Goal: Navigation & Orientation: Find specific page/section

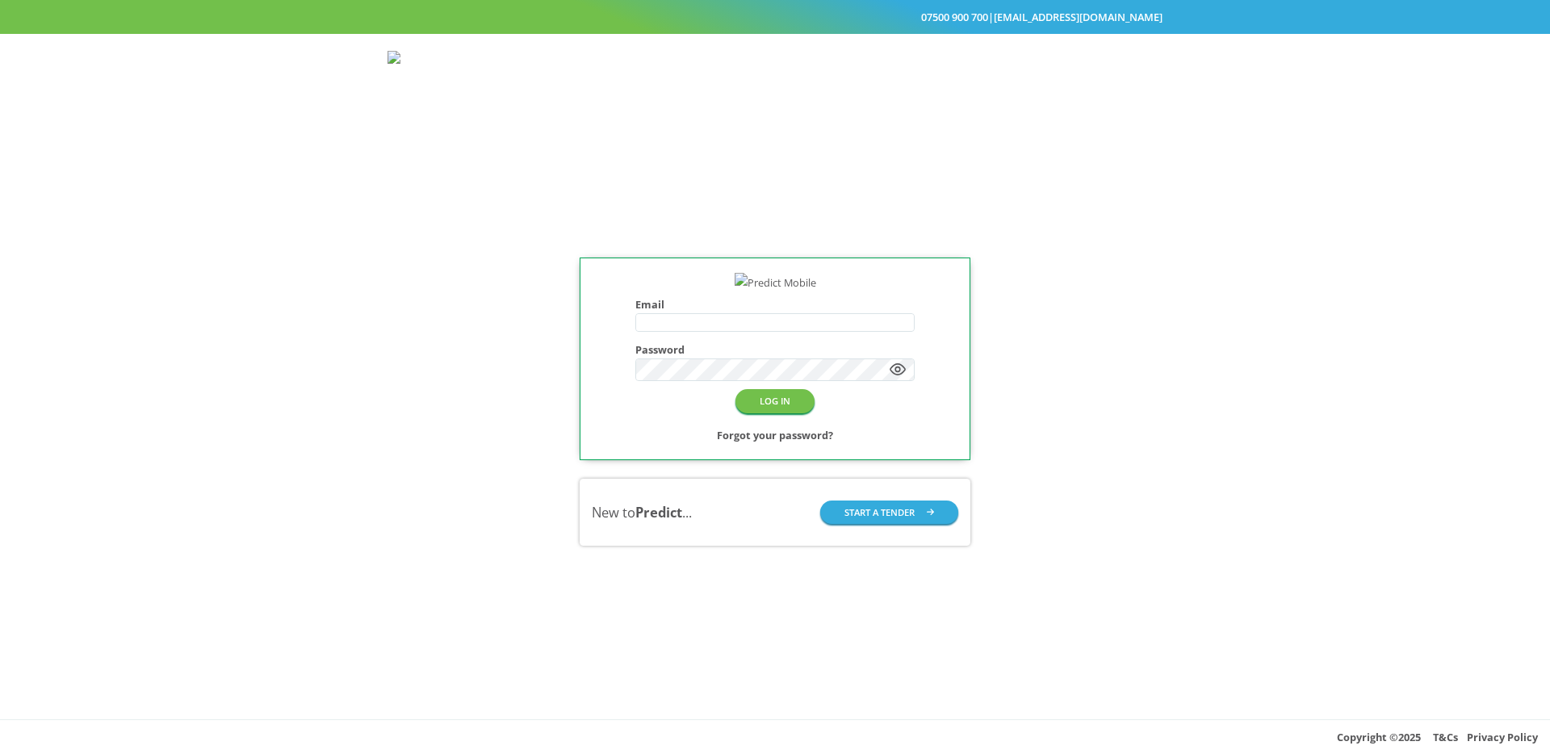
type input "**********"
click at [596, 454] on div "**********" at bounding box center [776, 359] width 392 height 203
click at [766, 413] on button "LOG IN" at bounding box center [774, 400] width 79 height 23
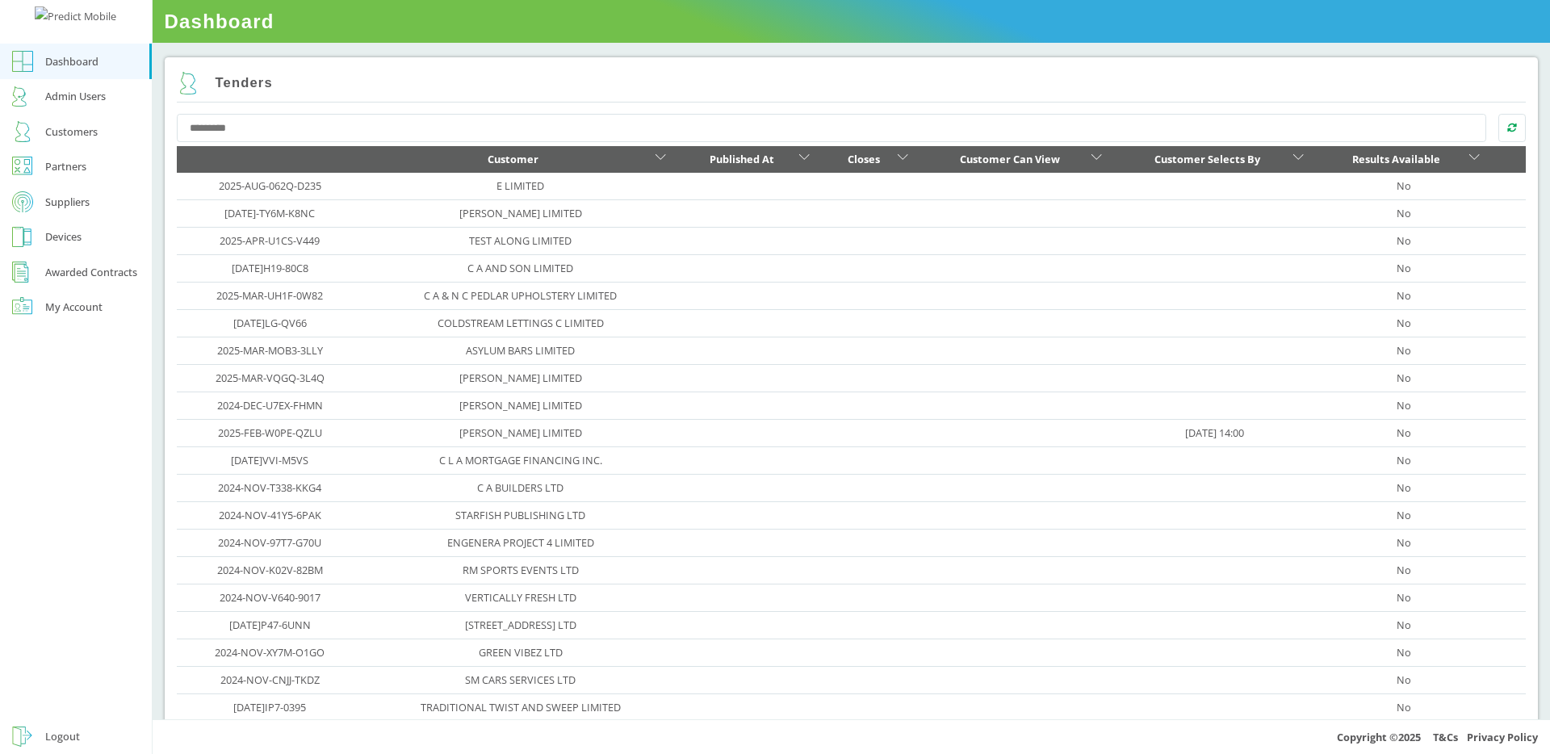
click at [58, 141] on div "Customers" at bounding box center [71, 131] width 52 height 19
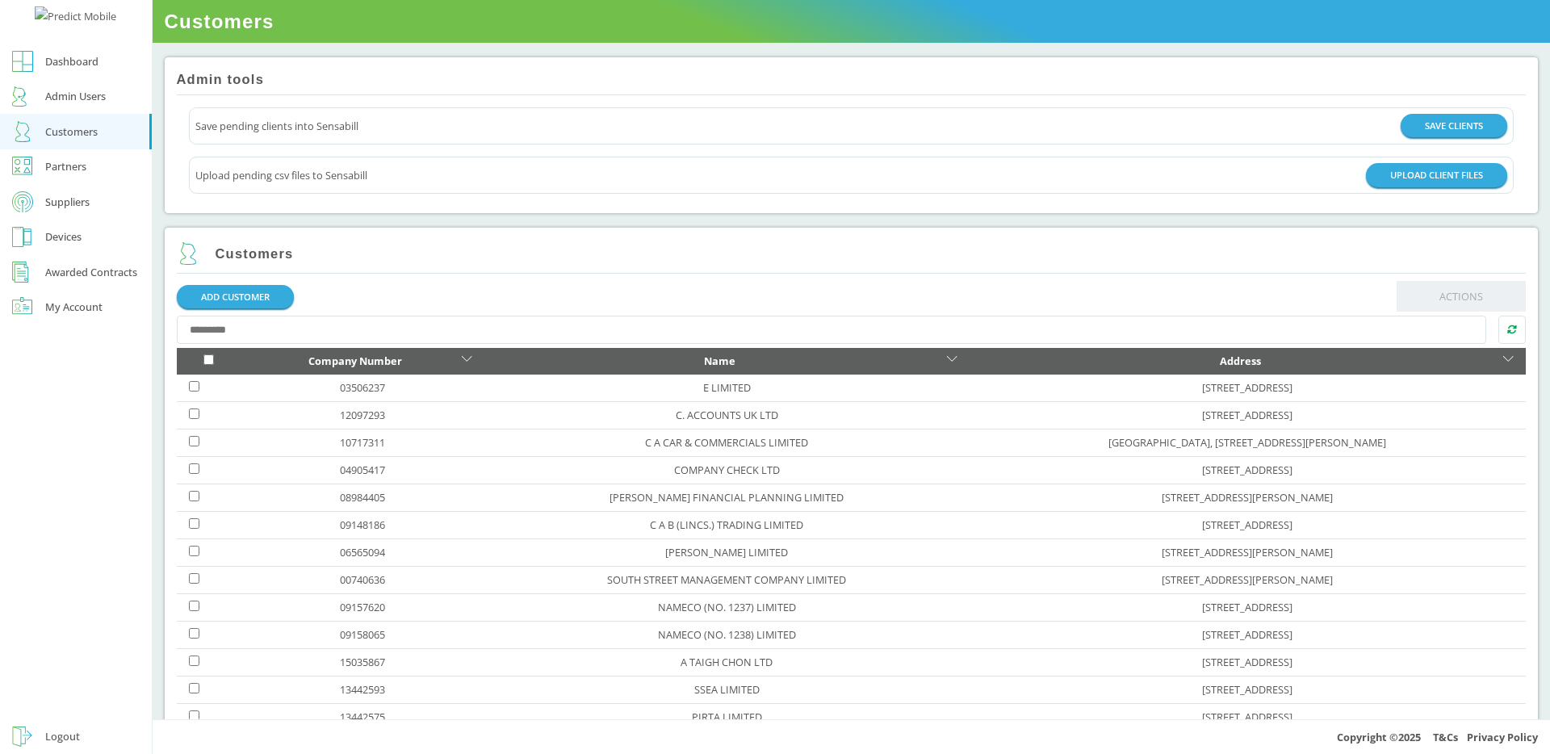
click at [77, 220] on link "Suppliers" at bounding box center [76, 202] width 152 height 36
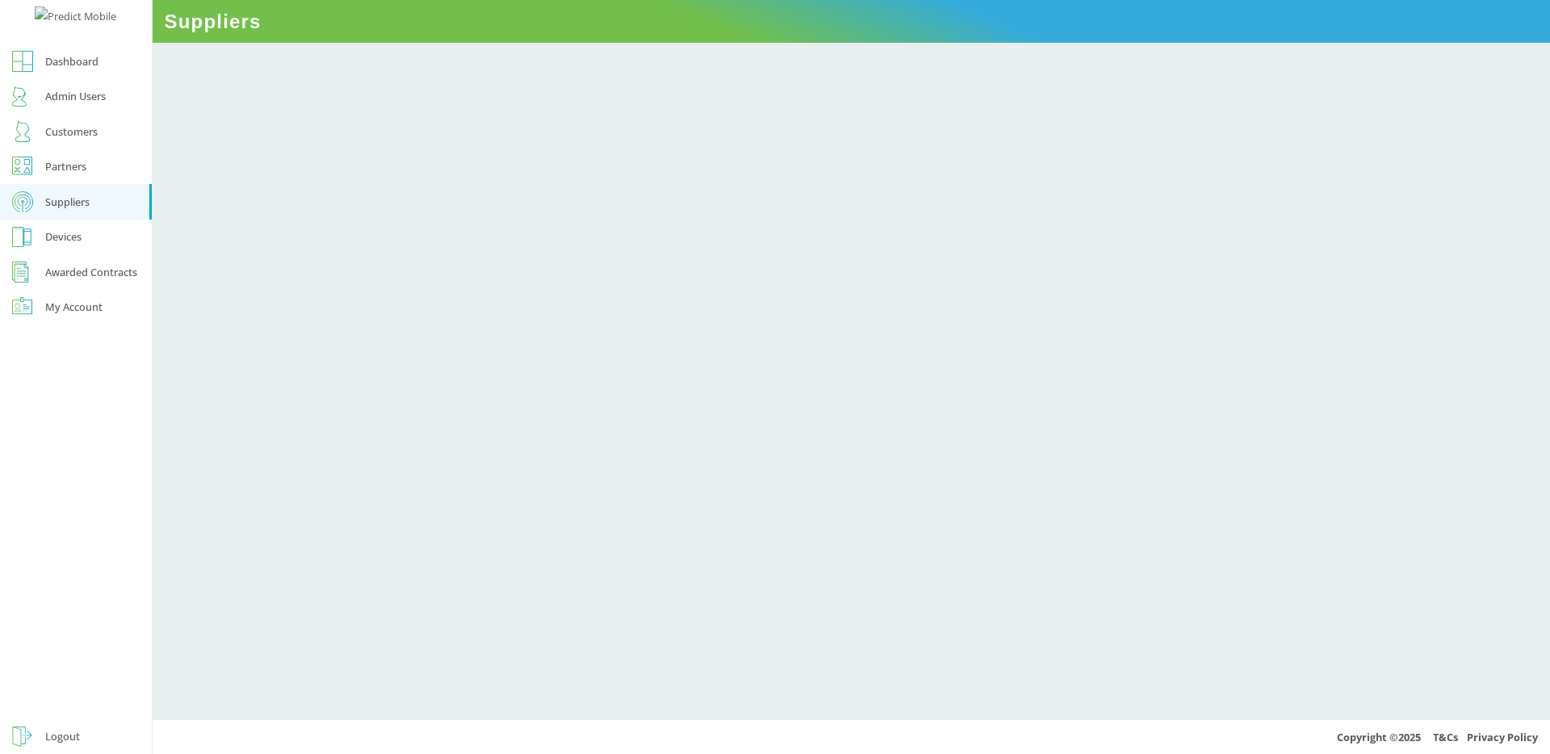
click at [73, 212] on div "Suppliers" at bounding box center [67, 201] width 44 height 19
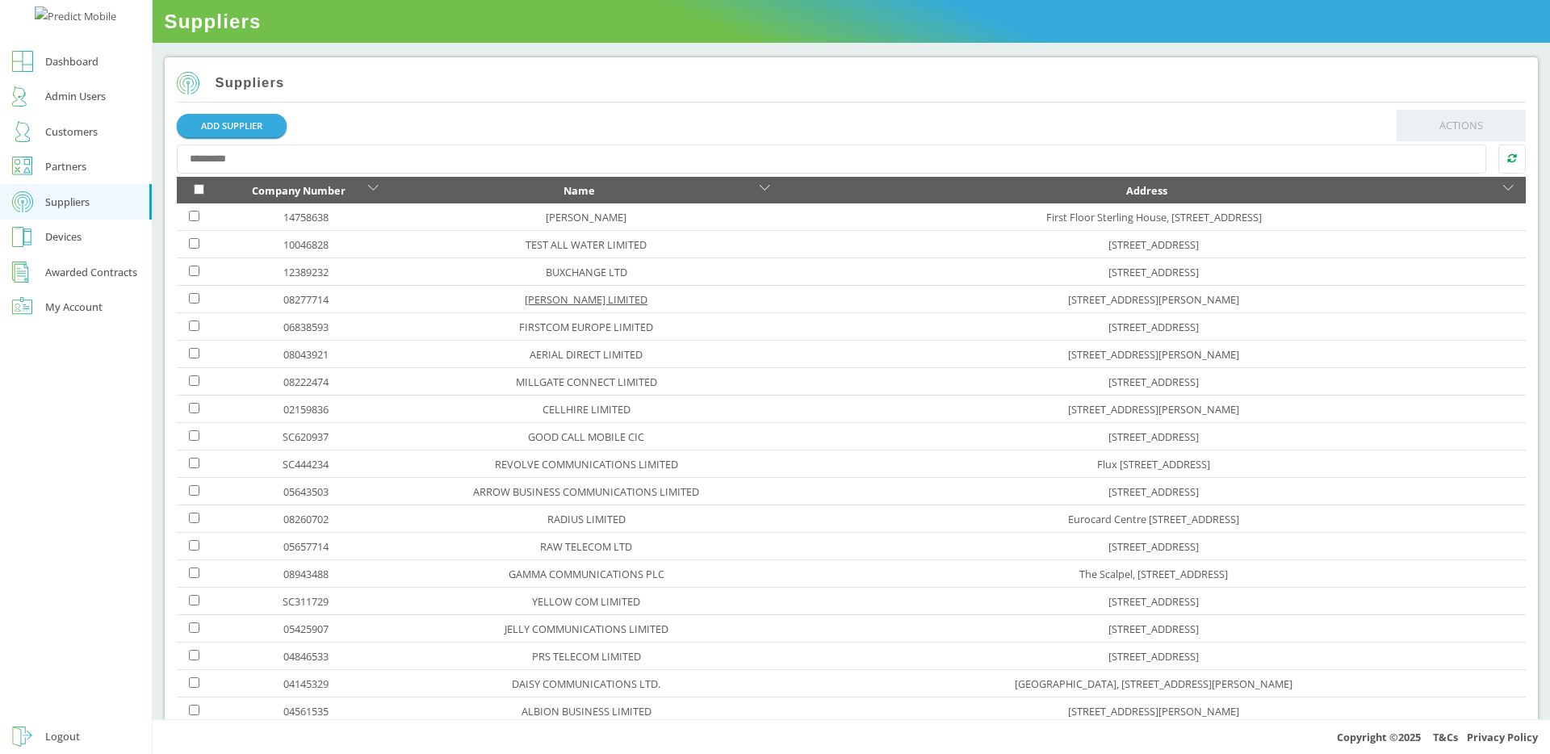
click at [568, 299] on link "[PERSON_NAME] LIMITED" at bounding box center [586, 299] width 123 height 15
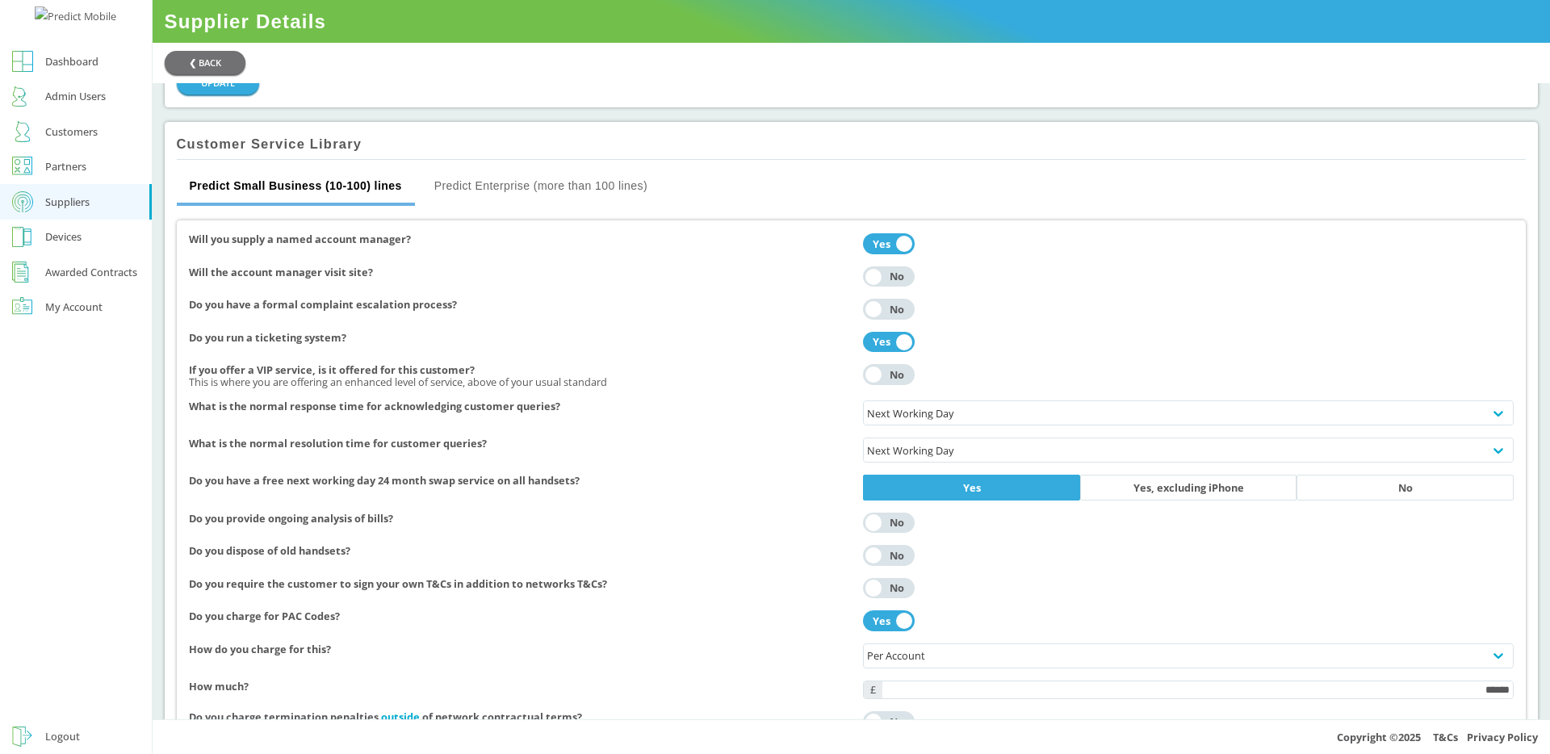
scroll to position [3546, 0]
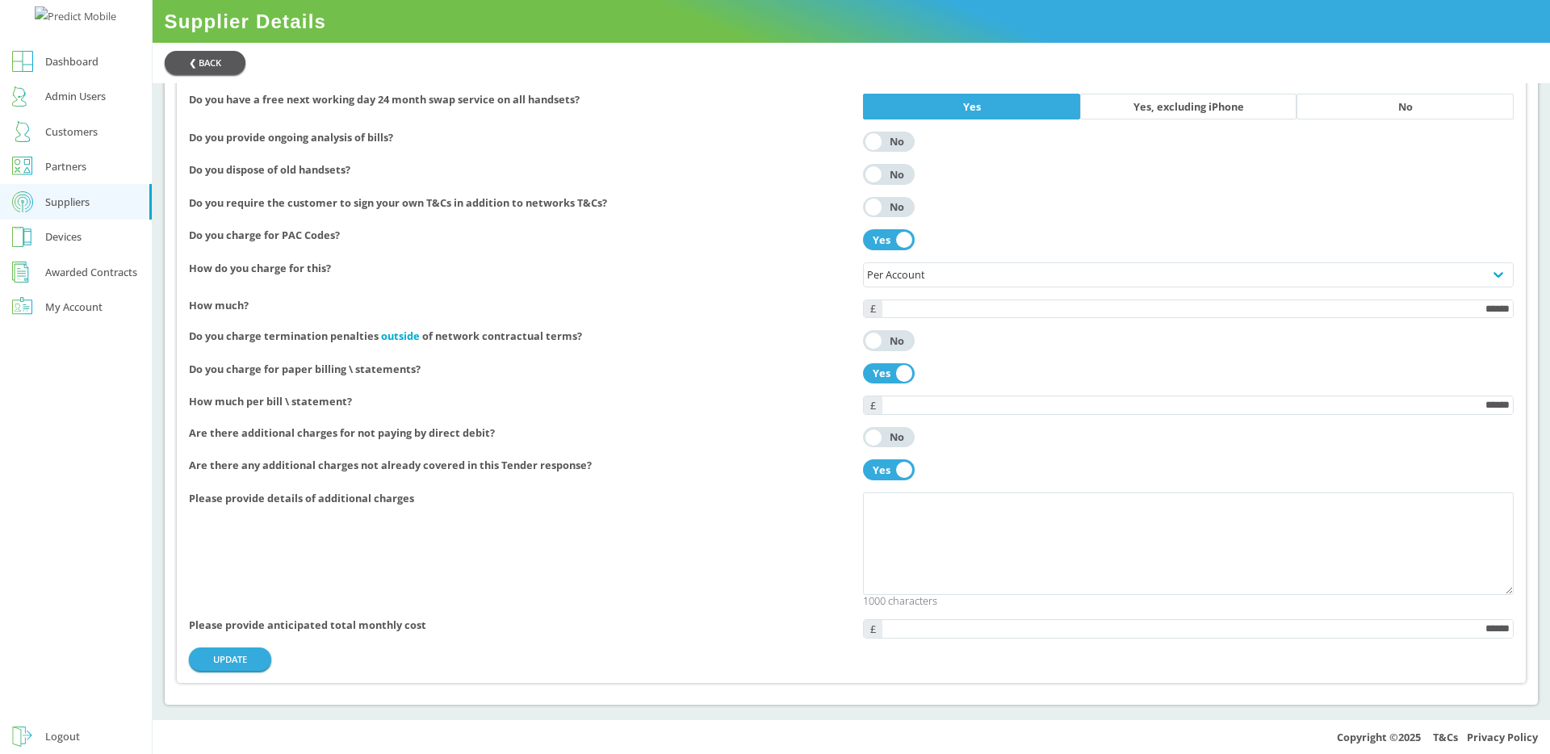
click at [205, 61] on button "❮ BACK" at bounding box center [205, 62] width 81 height 23
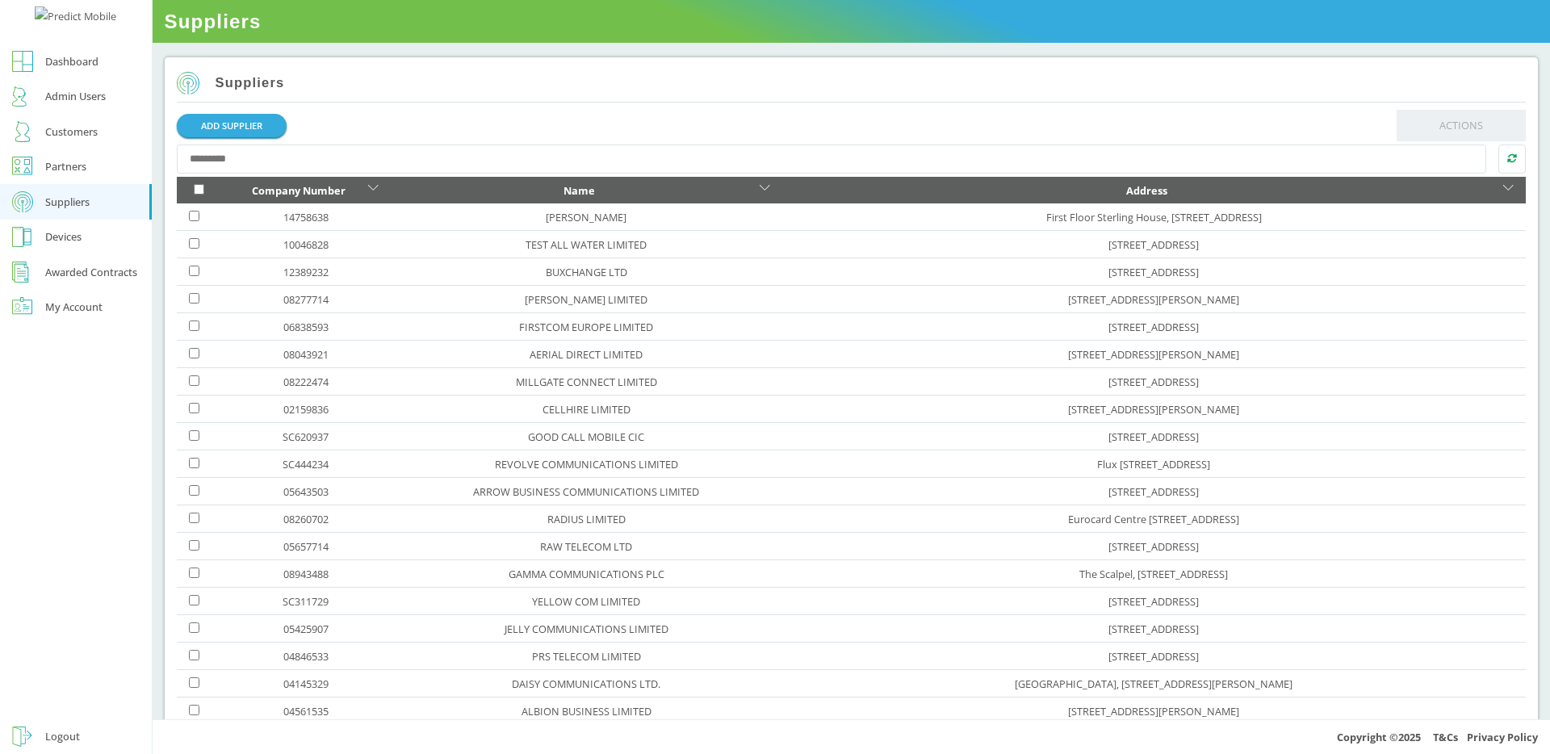
click at [84, 149] on link "Customers" at bounding box center [76, 132] width 152 height 36
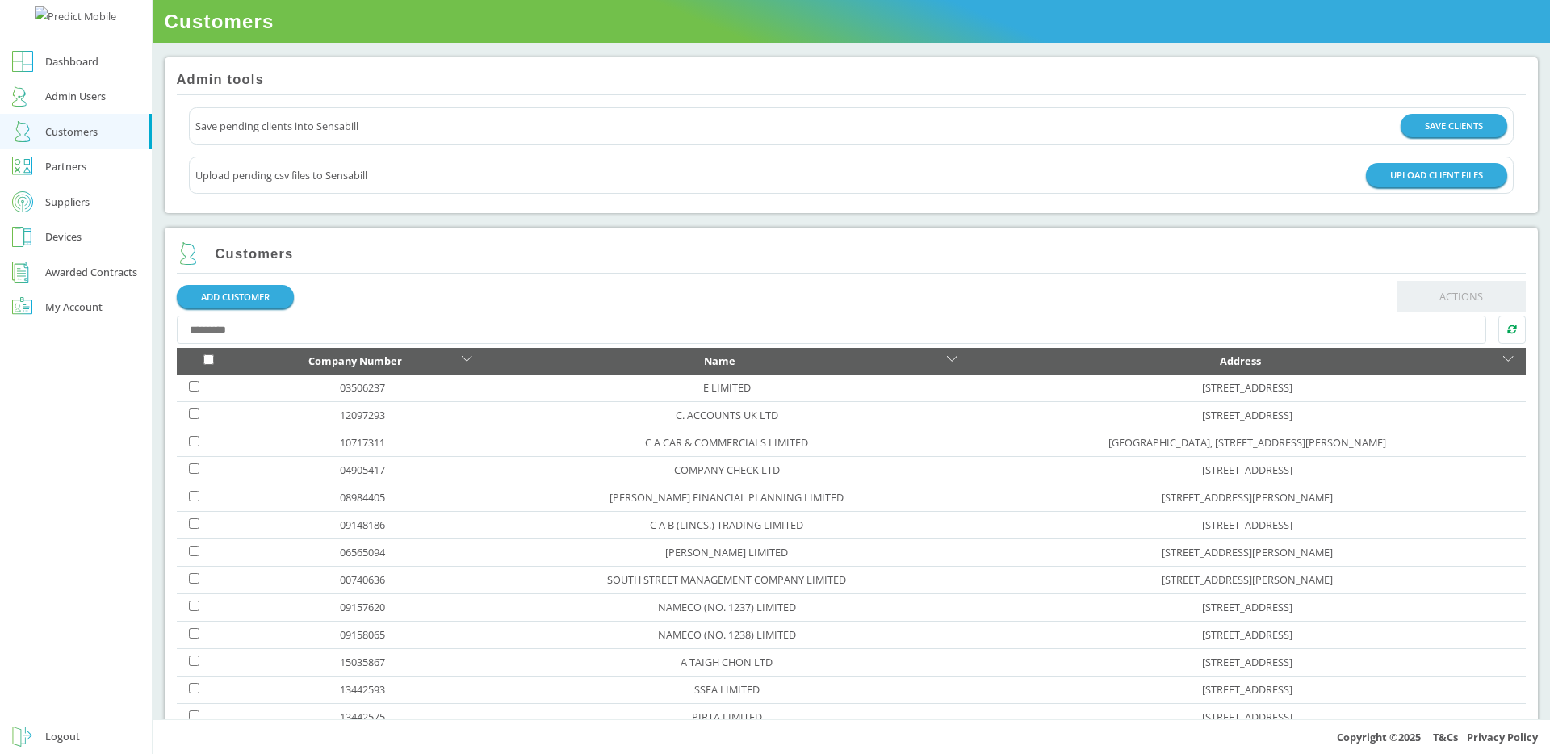
click at [83, 185] on link "Partners" at bounding box center [76, 167] width 152 height 36
